Goal: Information Seeking & Learning: Check status

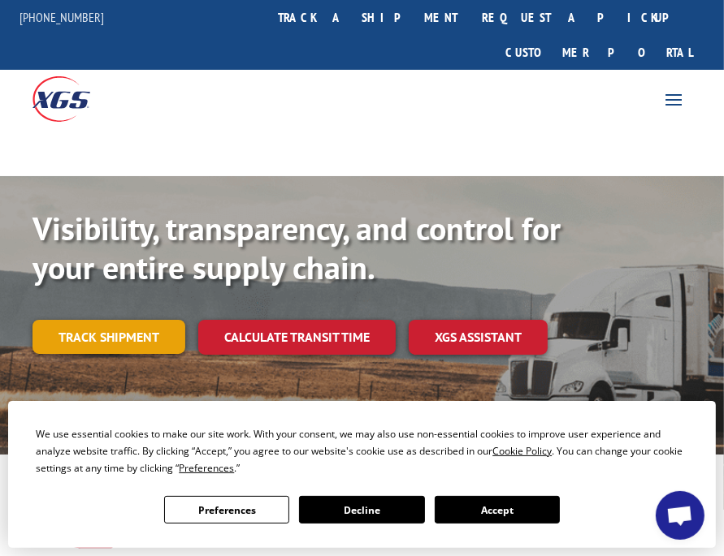
click at [87, 320] on link "Track shipment" at bounding box center [108, 337] width 153 height 34
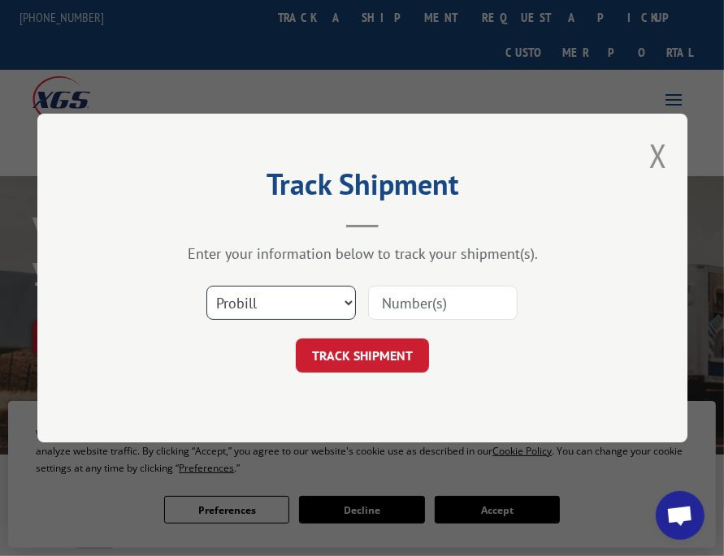
click at [305, 305] on select "Select category... Probill BOL PO" at bounding box center [280, 303] width 149 height 34
select select "bol"
click at [206, 286] on select "Select category... Probill BOL PO" at bounding box center [280, 303] width 149 height 34
click at [430, 312] on input at bounding box center [442, 303] width 149 height 34
type input "54400937"
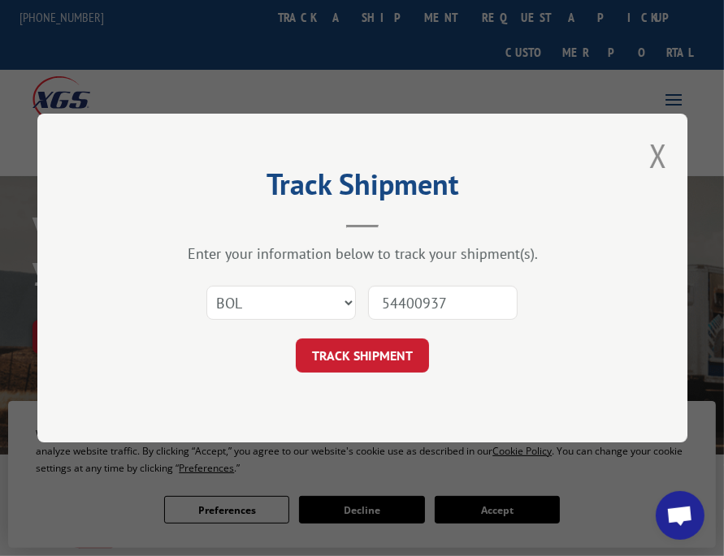
click button "TRACK SHIPMENT" at bounding box center [362, 356] width 133 height 34
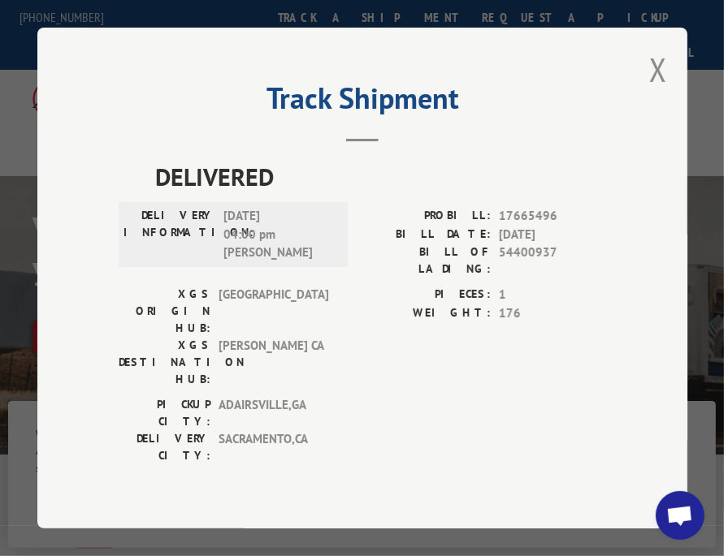
click at [400, 396] on div "PICKUP CITY: ADAIRSVILLE , GA DELIVERY CITY: SACRAMENTO , CA" at bounding box center [362, 434] width 487 height 76
click at [656, 88] on button "Close modal" at bounding box center [658, 69] width 18 height 43
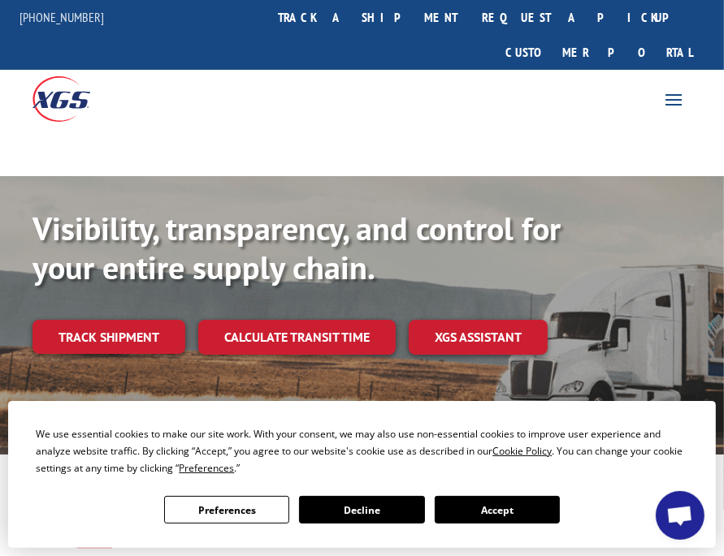
click at [488, 508] on button "Accept" at bounding box center [496, 510] width 125 height 28
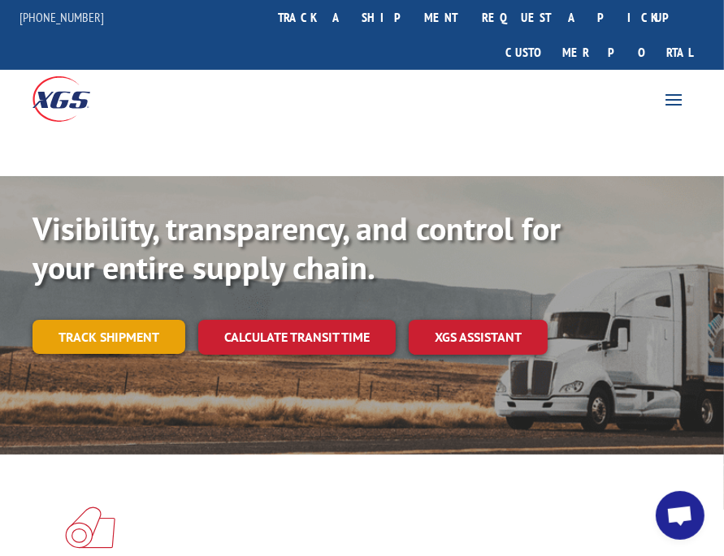
click at [110, 320] on link "Track shipment" at bounding box center [108, 337] width 153 height 34
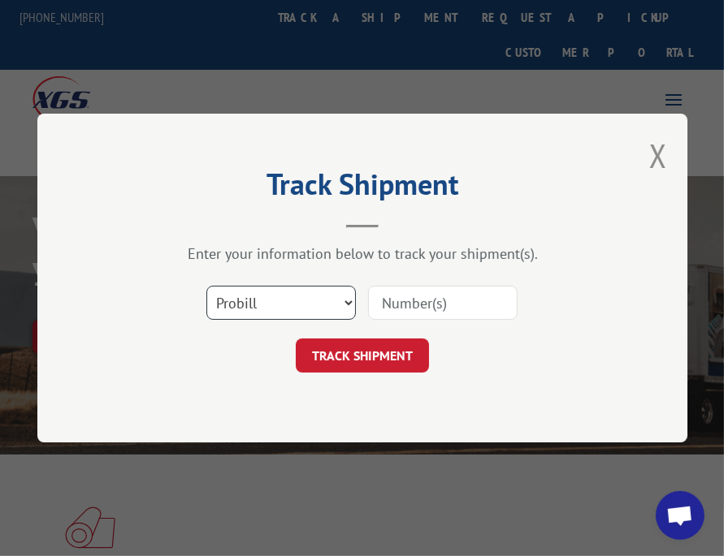
click at [301, 304] on select "Select category... Probill BOL PO" at bounding box center [280, 303] width 149 height 34
select select "bol"
click at [206, 286] on select "Select category... Probill BOL PO" at bounding box center [280, 303] width 149 height 34
click at [428, 306] on input at bounding box center [442, 303] width 149 height 34
click at [422, 306] on input at bounding box center [442, 303] width 149 height 34
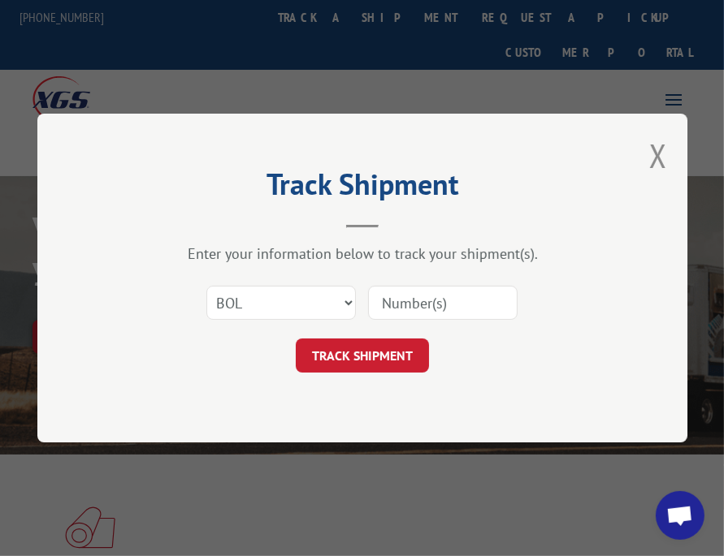
paste input "50868843"
type input "50868843"
click at [400, 345] on button "TRACK SHIPMENT" at bounding box center [362, 356] width 133 height 34
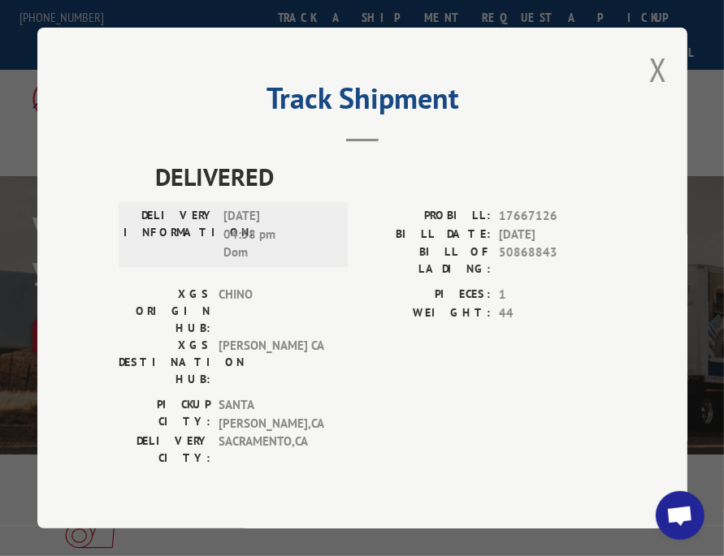
click at [331, 473] on div "Track Shipment DELIVERED DELIVERY INFORMATION: 10/06/2025 04:38 pm Dom PROBILL:…" at bounding box center [362, 278] width 650 height 501
click at [468, 451] on div "Track Shipment DELIVERED DELIVERY INFORMATION: 10/06/2025 04:38 pm Dom PROBILL:…" at bounding box center [362, 278] width 650 height 501
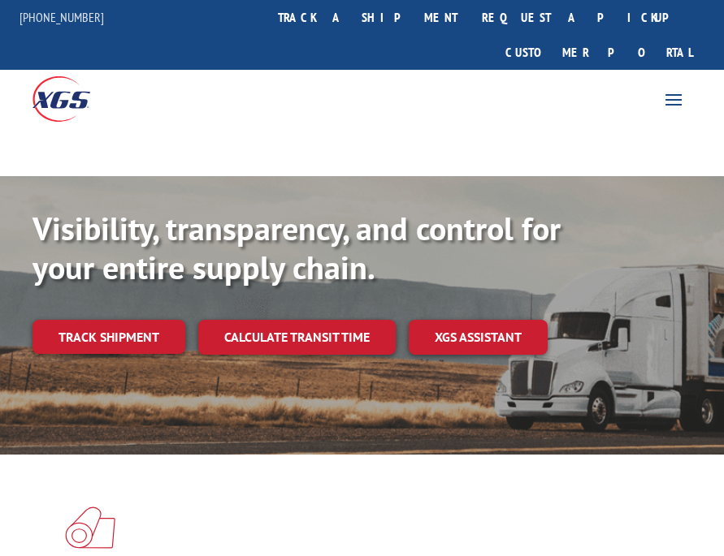
click at [91, 320] on link "Track shipment" at bounding box center [108, 337] width 153 height 34
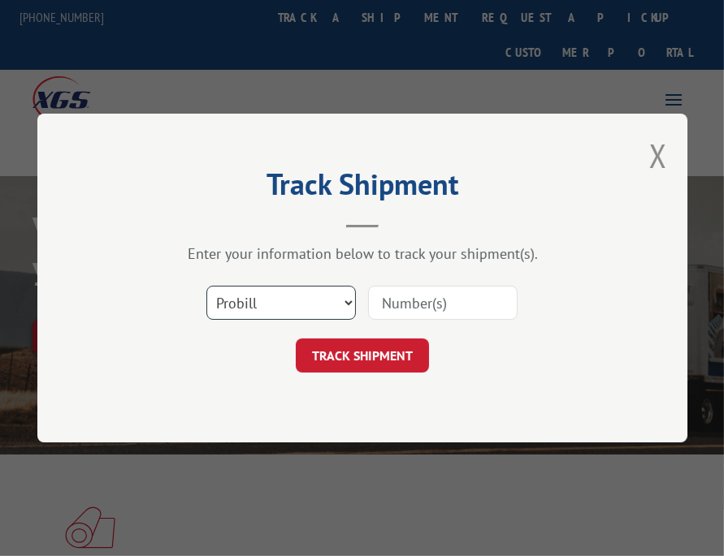
click at [279, 298] on select "Select category... Probill BOL PO" at bounding box center [280, 303] width 149 height 34
select select "bol"
click at [206, 286] on select "Select category... Probill BOL PO" at bounding box center [280, 303] width 149 height 34
click at [427, 313] on input at bounding box center [442, 303] width 149 height 34
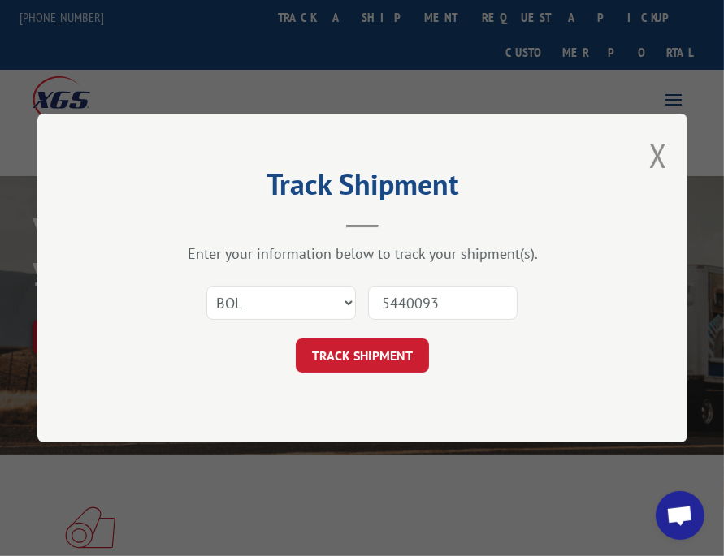
type input "54400937"
click button "TRACK SHIPMENT" at bounding box center [362, 356] width 133 height 34
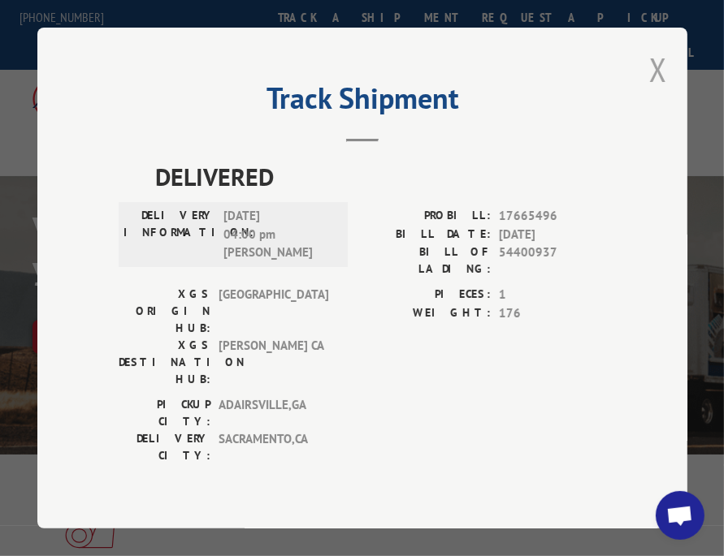
click at [655, 89] on button "Close modal" at bounding box center [658, 69] width 18 height 43
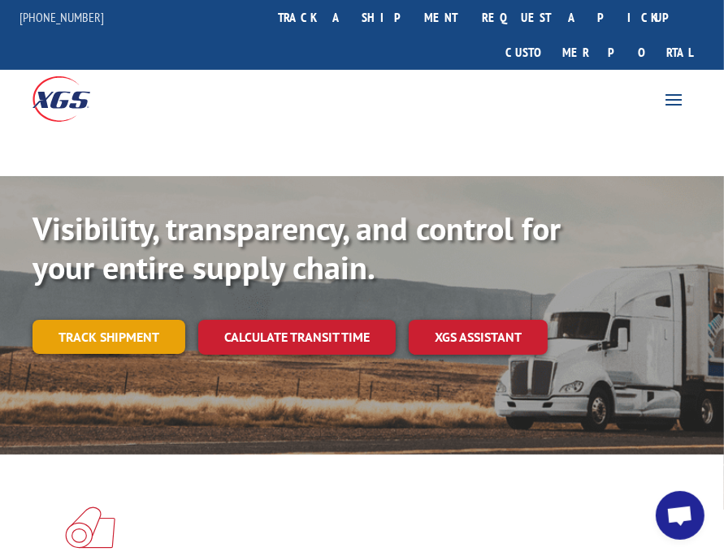
click at [90, 320] on link "Track shipment" at bounding box center [108, 337] width 153 height 34
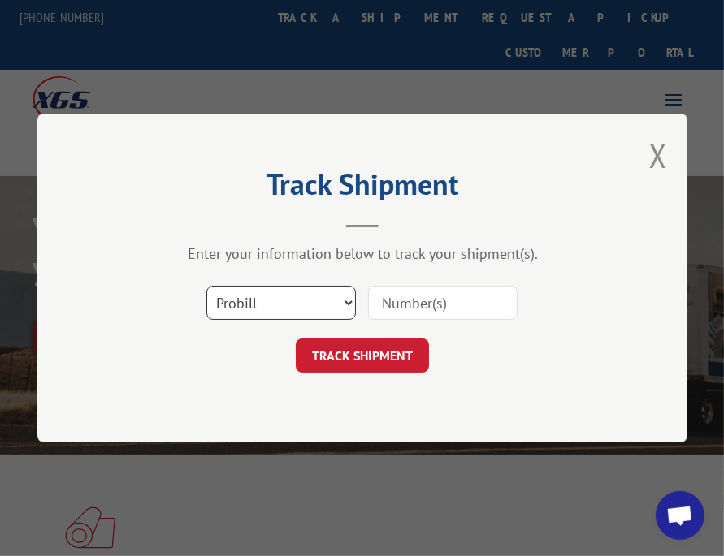
click at [268, 308] on select "Select category... Probill BOL PO" at bounding box center [280, 303] width 149 height 34
click at [378, 473] on div "Track Shipment Enter your information below to track your shipment(s). Select c…" at bounding box center [362, 278] width 724 height 556
click at [651, 160] on button "Close modal" at bounding box center [658, 155] width 18 height 43
